Goal: Information Seeking & Learning: Learn about a topic

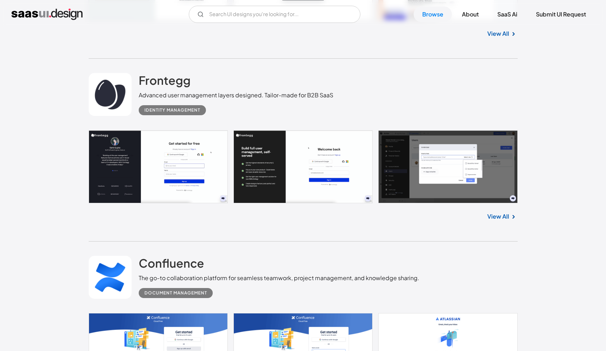
scroll to position [14429, 0]
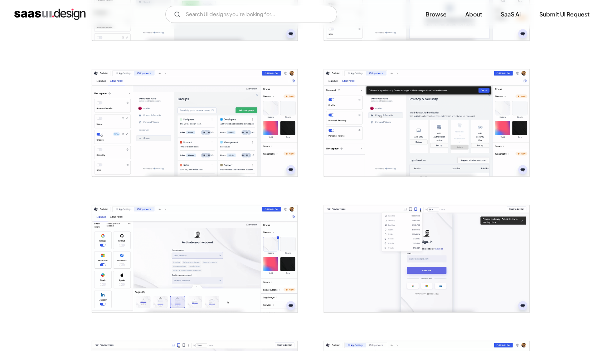
scroll to position [814, 0]
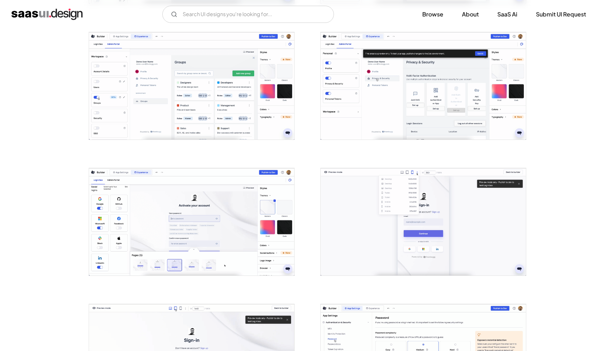
click at [247, 82] on img "open lightbox" at bounding box center [191, 85] width 205 height 107
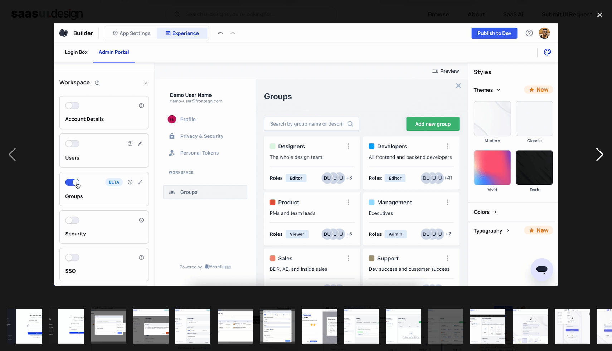
click at [595, 154] on div "next image" at bounding box center [599, 154] width 24 height 295
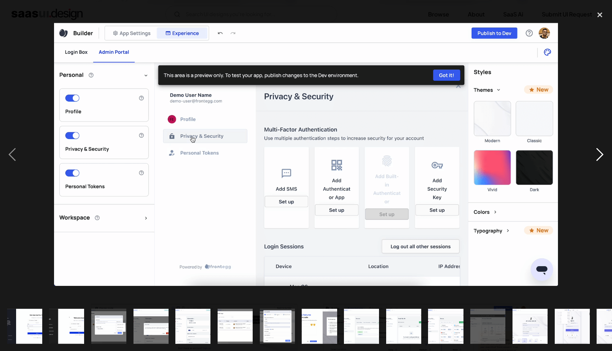
click at [595, 154] on div "next image" at bounding box center [599, 154] width 24 height 295
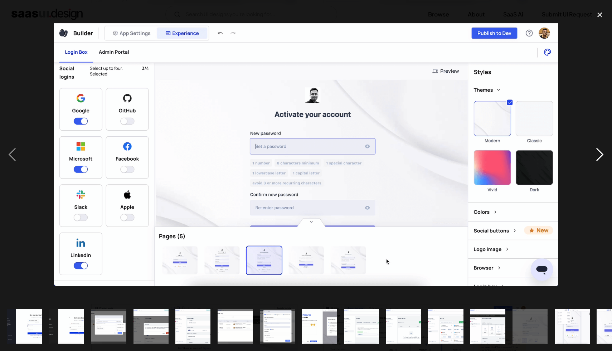
click at [595, 154] on div "next image" at bounding box center [599, 154] width 24 height 295
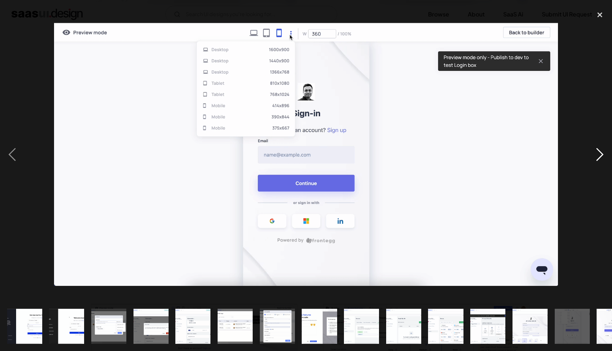
click at [595, 154] on div "next image" at bounding box center [599, 154] width 24 height 295
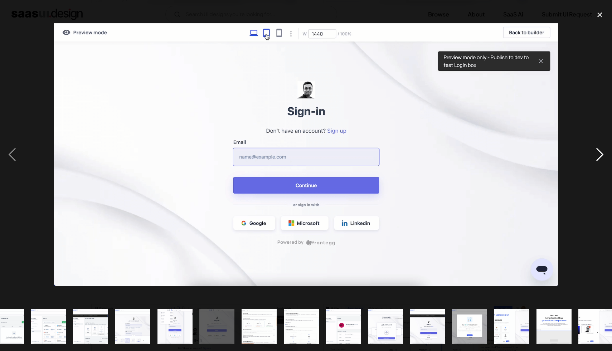
click at [595, 154] on div "next image" at bounding box center [599, 154] width 24 height 295
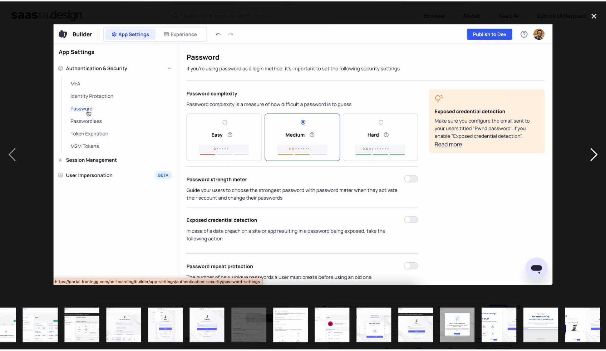
scroll to position [0, 406]
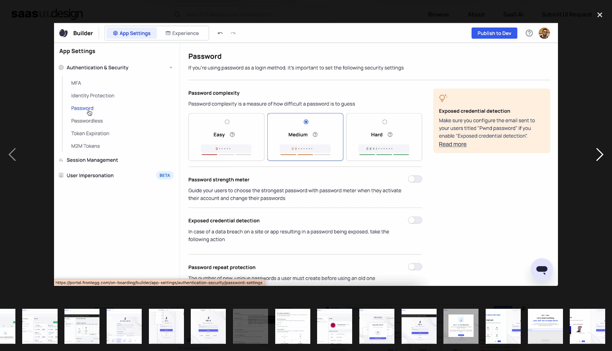
click at [595, 154] on div "next image" at bounding box center [599, 154] width 24 height 295
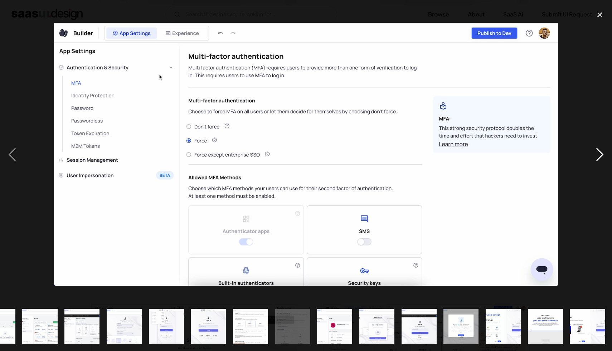
click at [595, 154] on div "next image" at bounding box center [599, 154] width 24 height 295
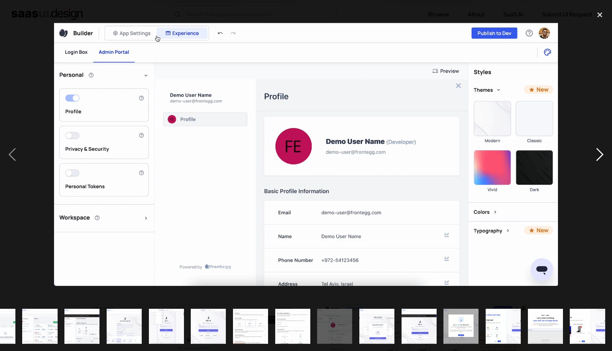
click at [595, 154] on div "next image" at bounding box center [599, 154] width 24 height 295
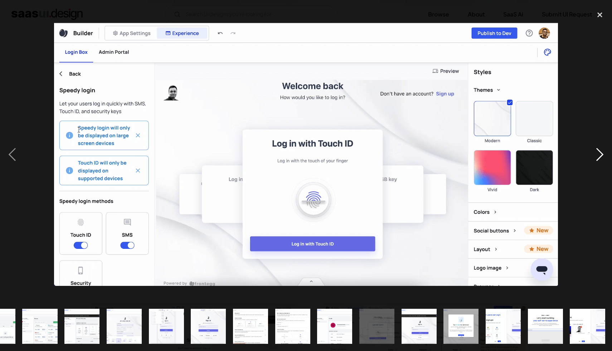
click at [595, 154] on div "next image" at bounding box center [599, 154] width 24 height 295
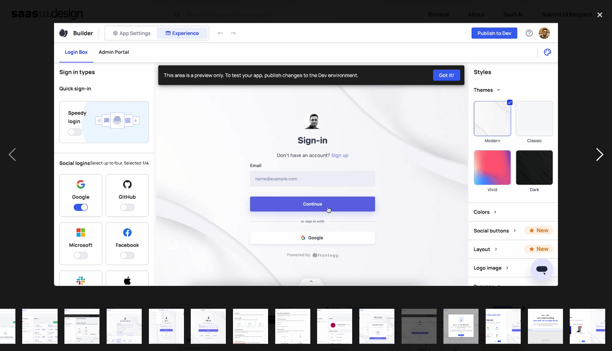
click at [595, 154] on div "next image" at bounding box center [599, 154] width 24 height 295
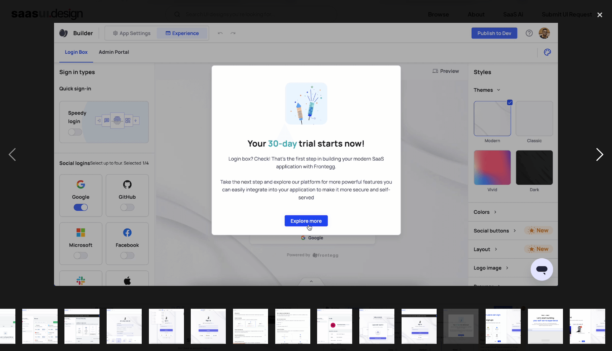
click at [595, 154] on div "next image" at bounding box center [599, 154] width 24 height 295
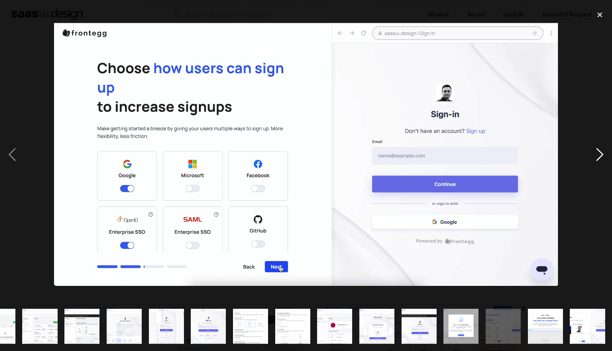
click at [595, 154] on div "next image" at bounding box center [599, 154] width 24 height 295
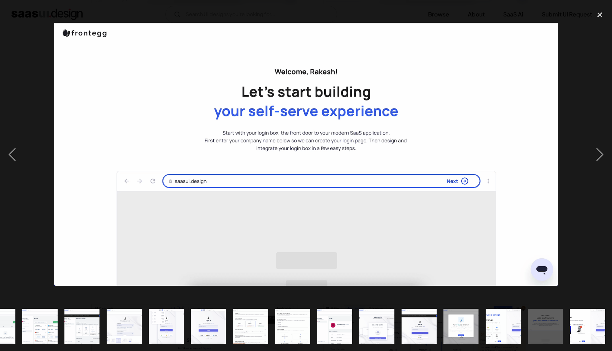
click at [583, 90] on div at bounding box center [306, 154] width 612 height 295
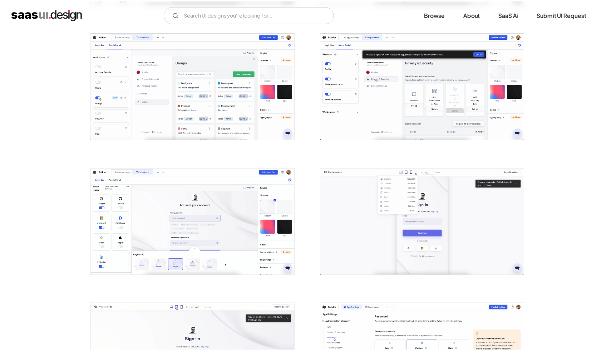
scroll to position [0, 0]
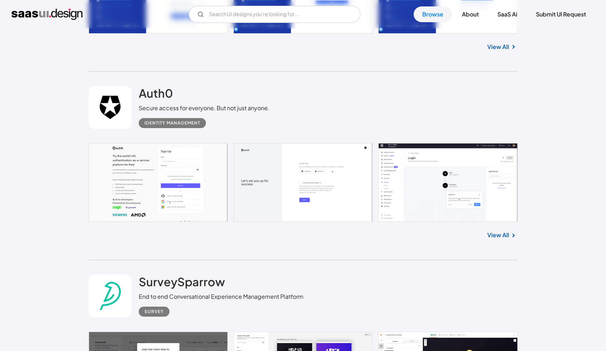
scroll to position [12141, 0]
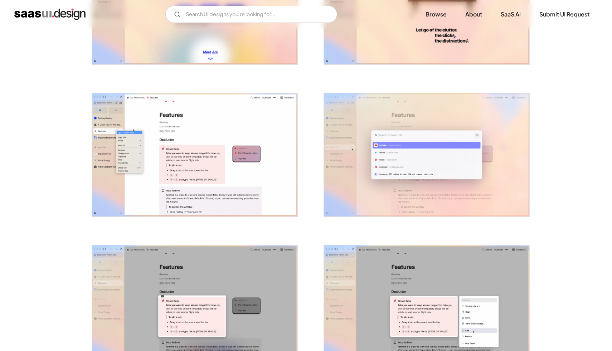
scroll to position [71, 0]
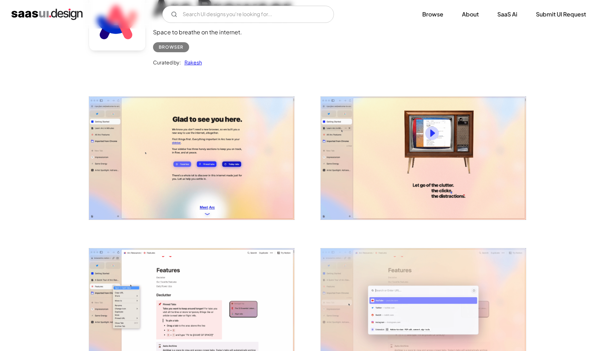
click at [252, 121] on img "open lightbox" at bounding box center [191, 158] width 205 height 123
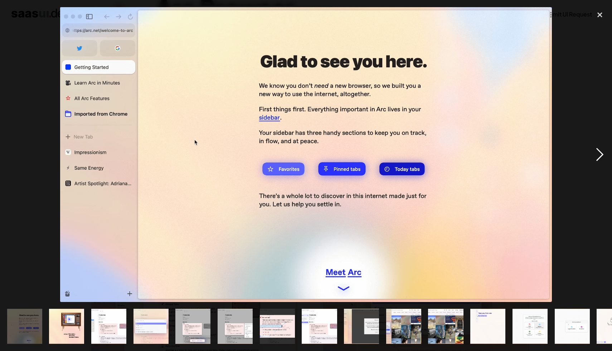
click at [597, 154] on div "next image" at bounding box center [599, 154] width 24 height 295
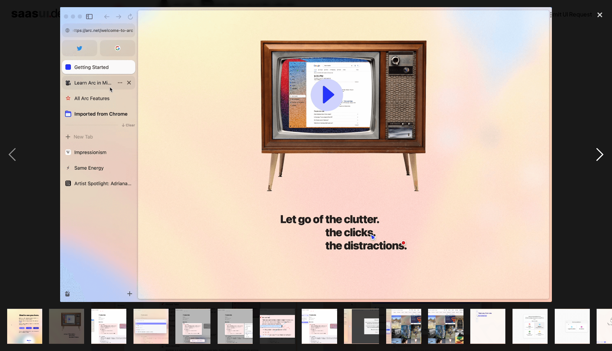
click at [597, 154] on div "next image" at bounding box center [599, 154] width 24 height 295
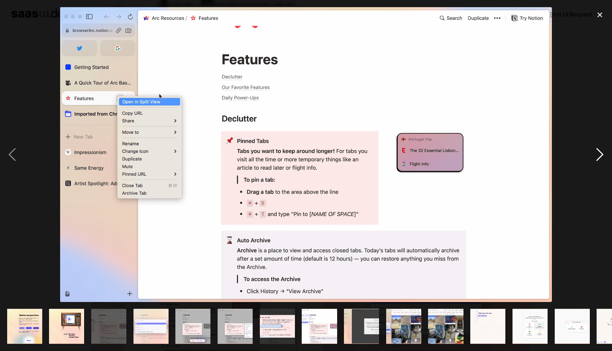
click at [600, 161] on div "next image" at bounding box center [599, 154] width 24 height 295
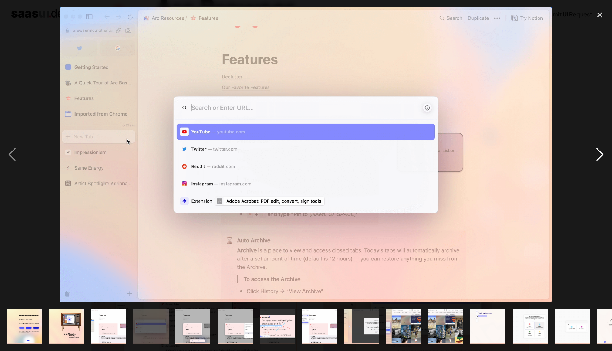
click at [600, 161] on div "next image" at bounding box center [599, 154] width 24 height 295
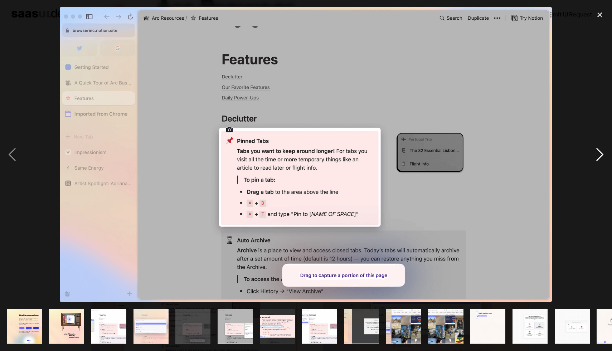
click at [600, 161] on div "next image" at bounding box center [599, 154] width 24 height 295
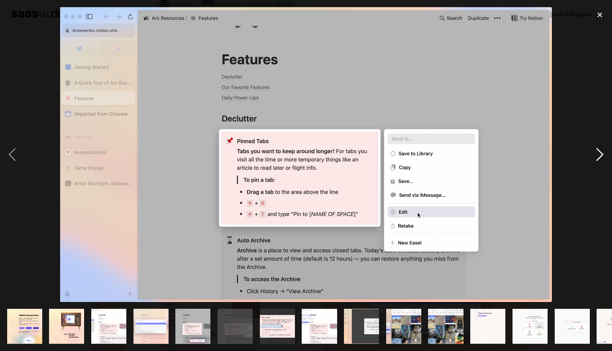
click at [600, 161] on div "next image" at bounding box center [599, 154] width 24 height 295
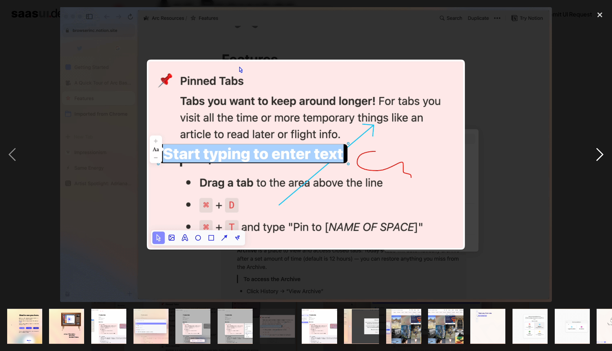
click at [600, 161] on div "next image" at bounding box center [599, 154] width 24 height 295
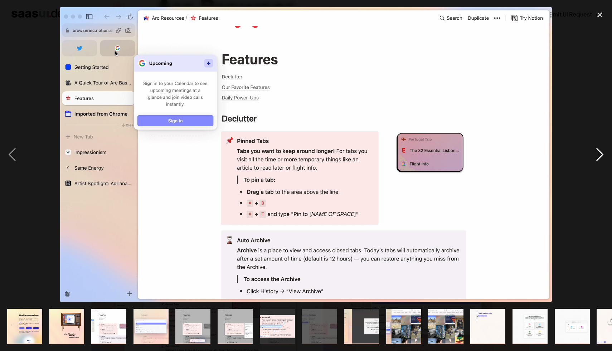
click at [600, 161] on div "next image" at bounding box center [599, 154] width 24 height 295
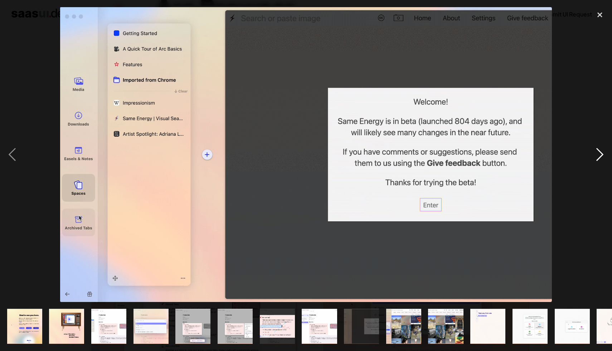
click at [600, 161] on div "next image" at bounding box center [599, 154] width 24 height 295
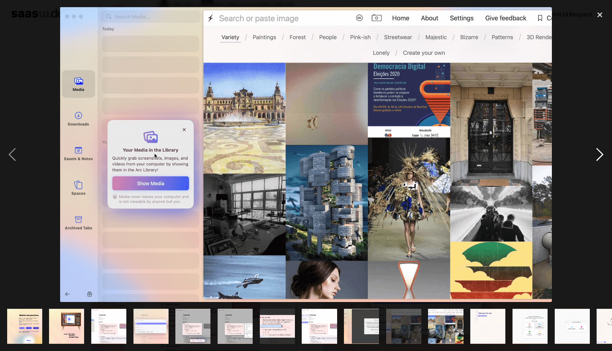
click at [600, 161] on div "next image" at bounding box center [599, 154] width 24 height 295
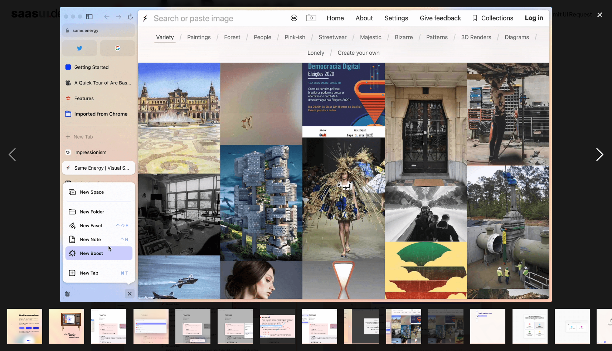
click at [600, 161] on div "next image" at bounding box center [599, 154] width 24 height 295
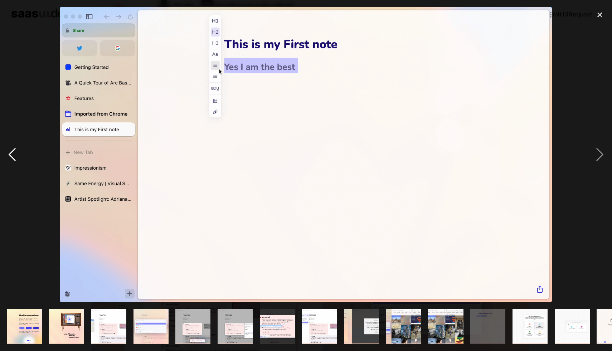
click at [21, 154] on div "previous image" at bounding box center [12, 154] width 24 height 295
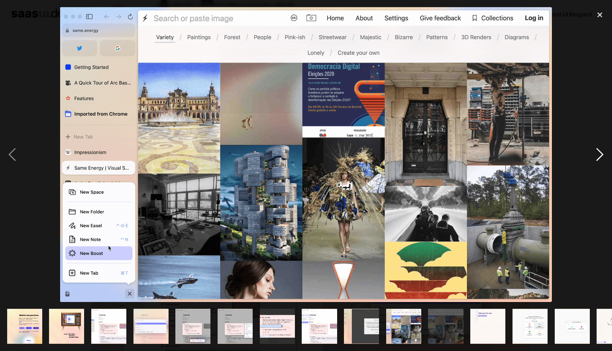
click at [596, 155] on div "next image" at bounding box center [599, 154] width 24 height 295
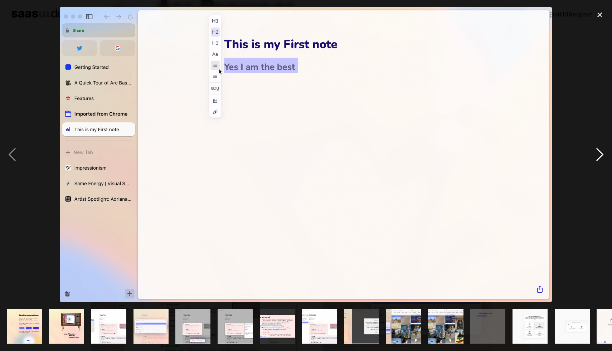
click at [596, 155] on div "next image" at bounding box center [599, 154] width 24 height 295
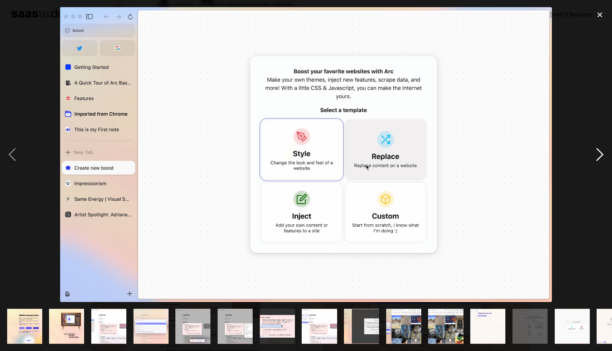
click at [596, 155] on div "next image" at bounding box center [599, 154] width 24 height 295
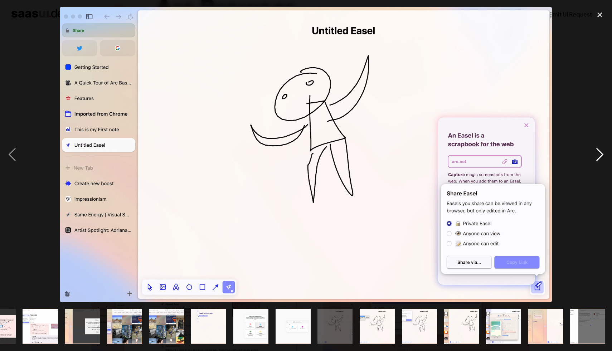
scroll to position [0, 279]
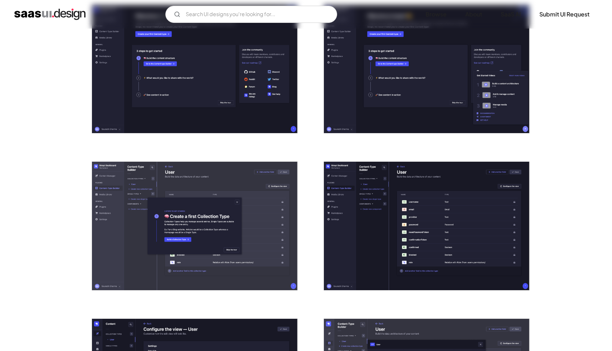
scroll to position [319, 0]
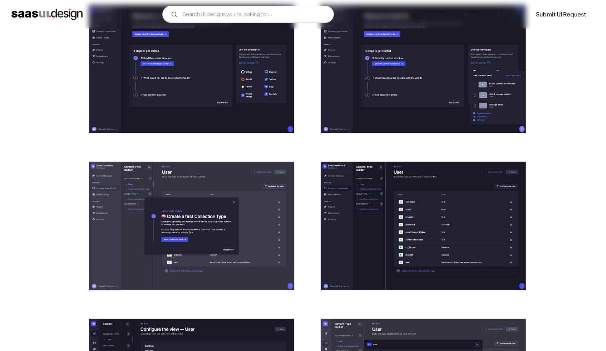
click at [250, 83] on img "open lightbox" at bounding box center [191, 69] width 205 height 128
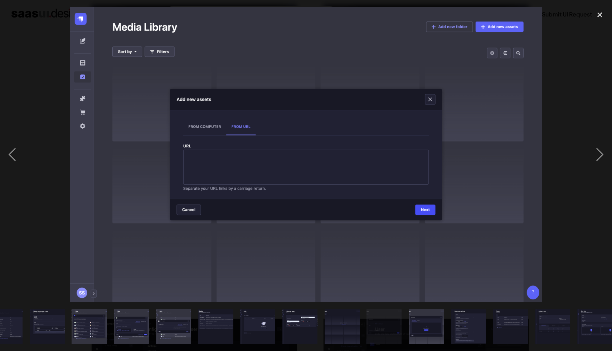
scroll to position [0, 237]
